Goal: Task Accomplishment & Management: Use online tool/utility

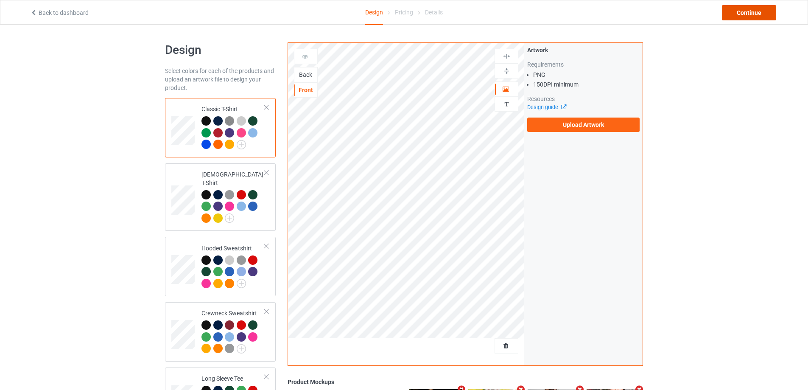
click at [739, 14] on div "Continue" at bounding box center [749, 12] width 54 height 15
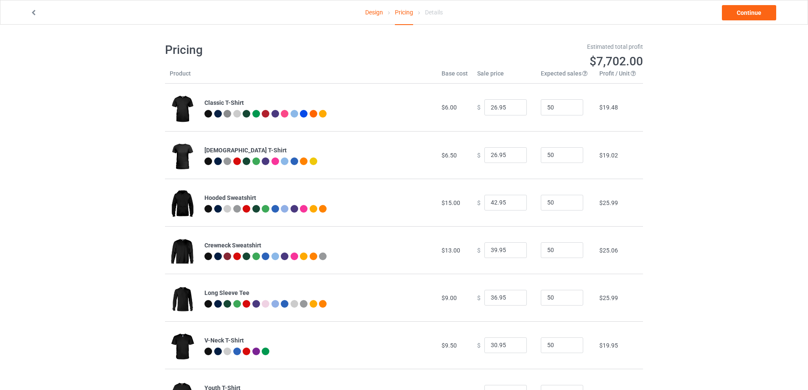
click at [375, 13] on link "Design" at bounding box center [374, 12] width 18 height 24
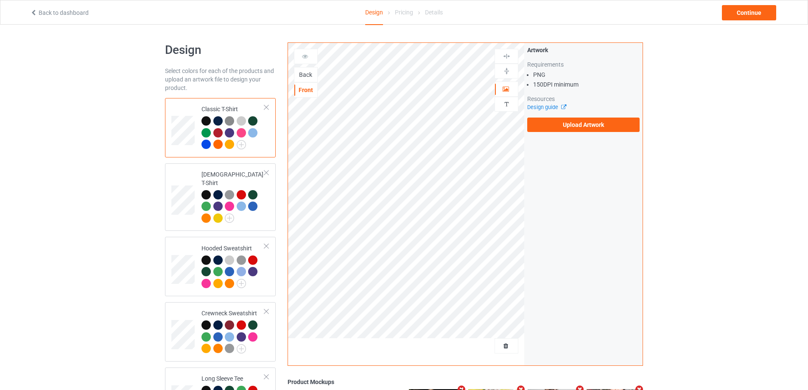
click at [311, 74] on div "Back" at bounding box center [305, 74] width 23 height 8
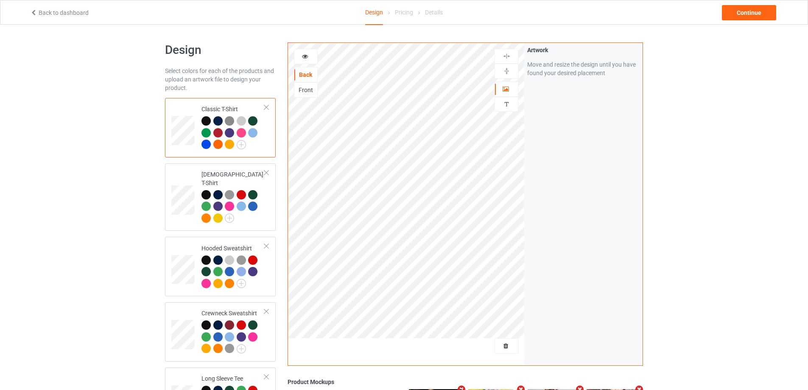
click at [308, 88] on div "Front" at bounding box center [305, 90] width 23 height 8
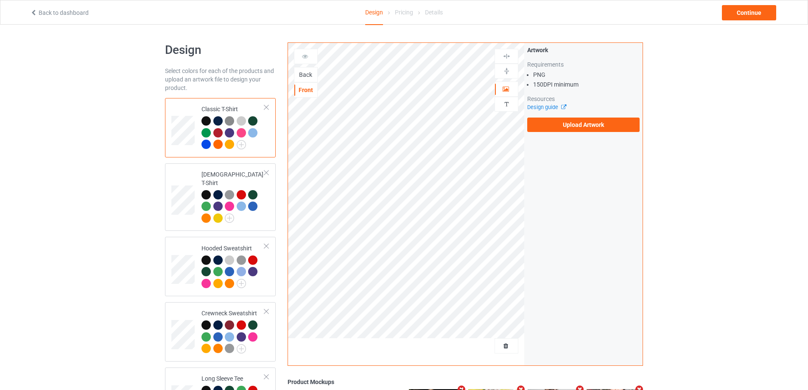
click at [307, 76] on div "Back" at bounding box center [305, 74] width 23 height 8
